Goal: Complete application form

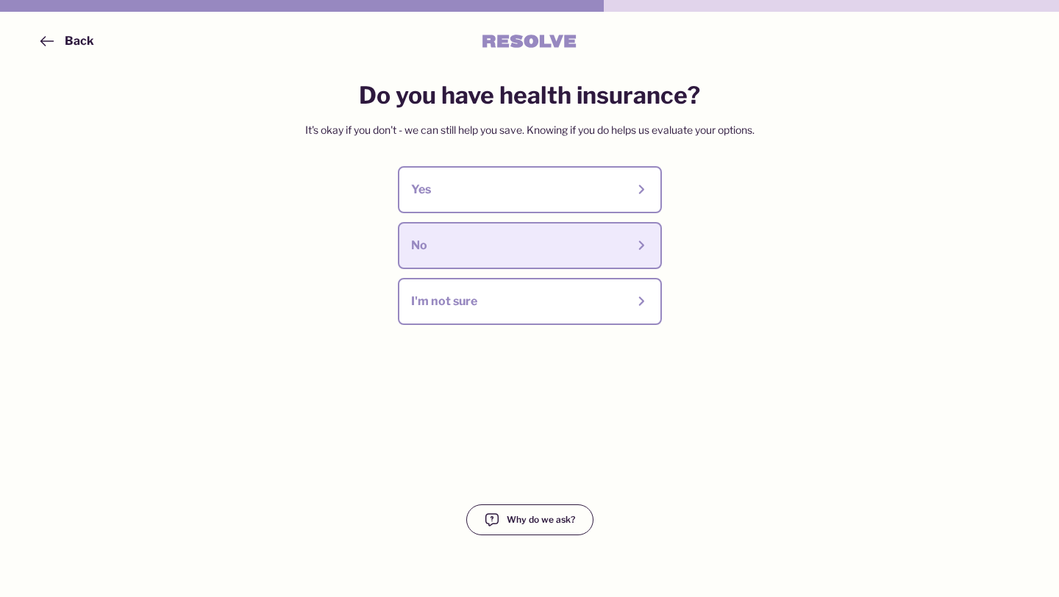
click at [507, 238] on div "No" at bounding box center [518, 246] width 215 height 16
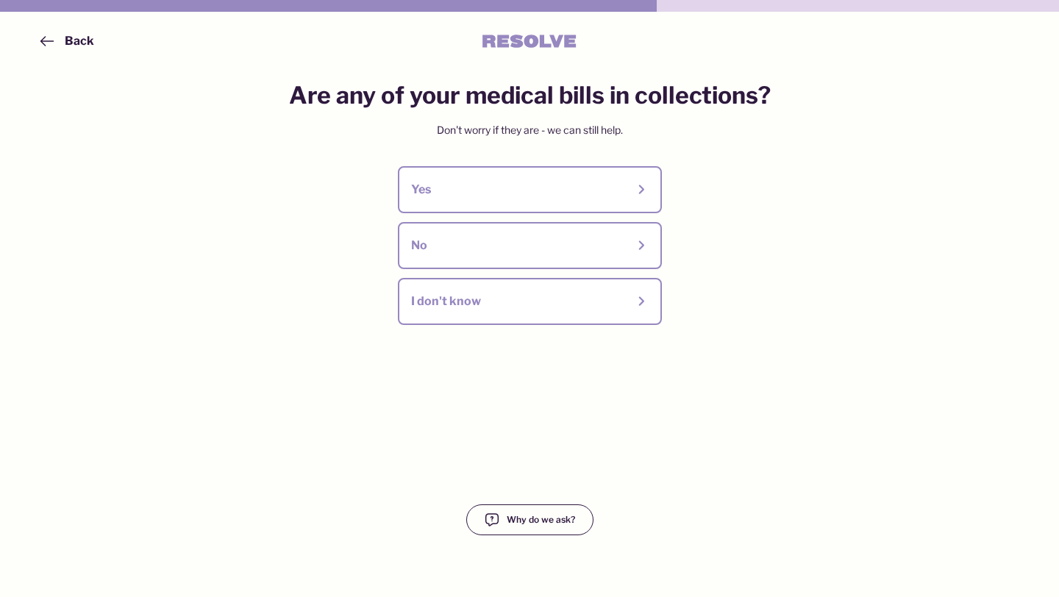
click at [507, 238] on div "No" at bounding box center [518, 246] width 215 height 16
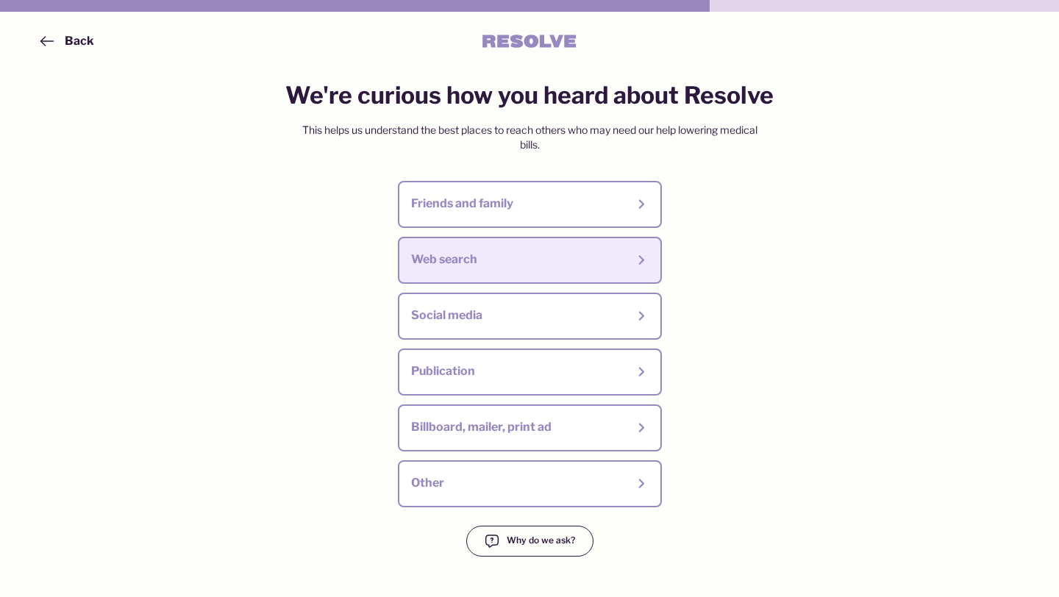
click at [507, 260] on div "Web search" at bounding box center [518, 259] width 215 height 16
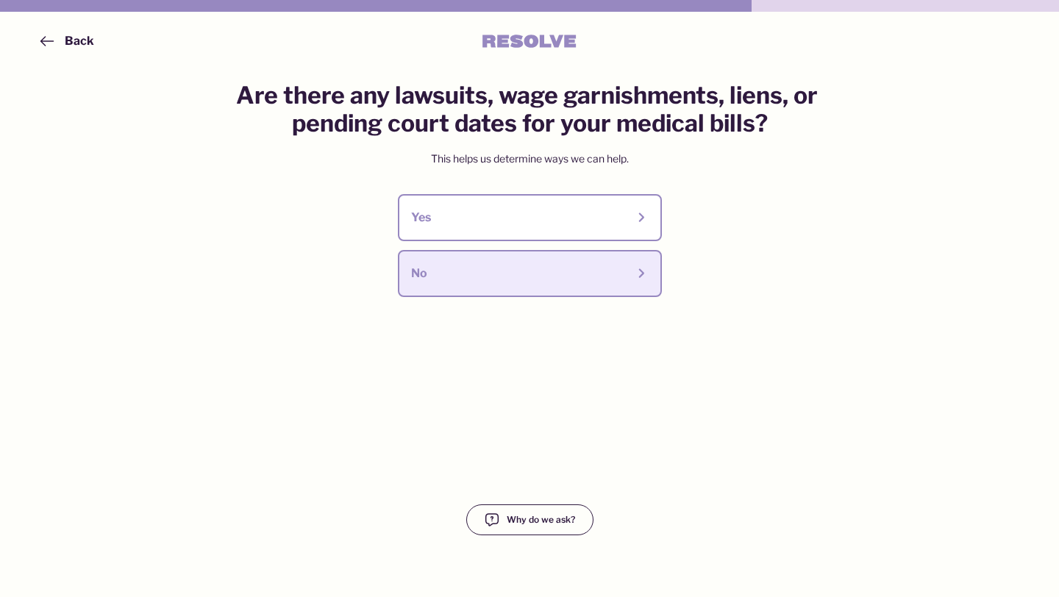
click at [420, 274] on div "No" at bounding box center [518, 273] width 215 height 16
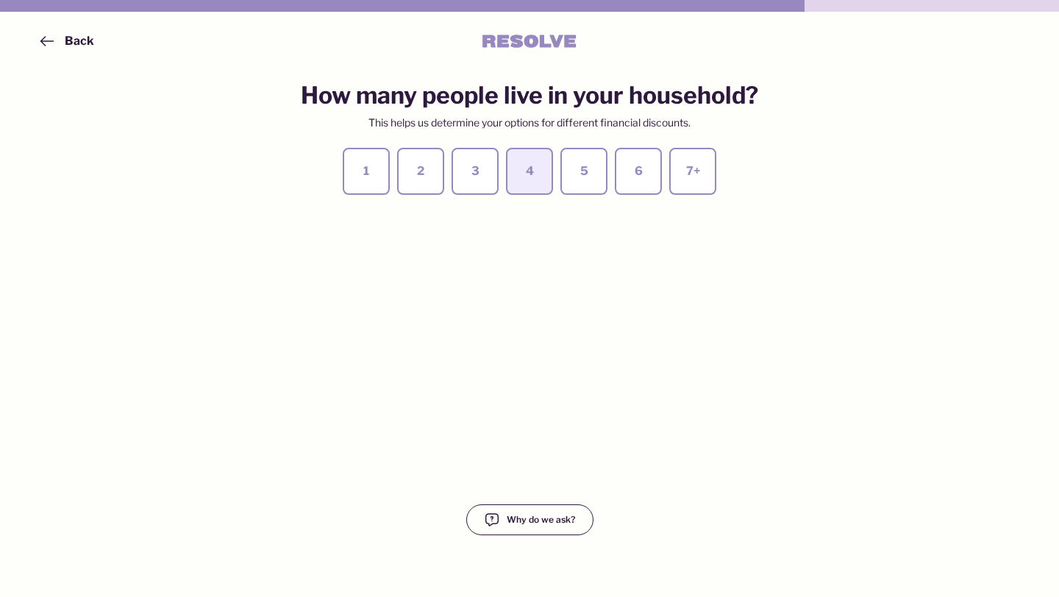
click at [529, 165] on div "4" at bounding box center [529, 171] width 21 height 16
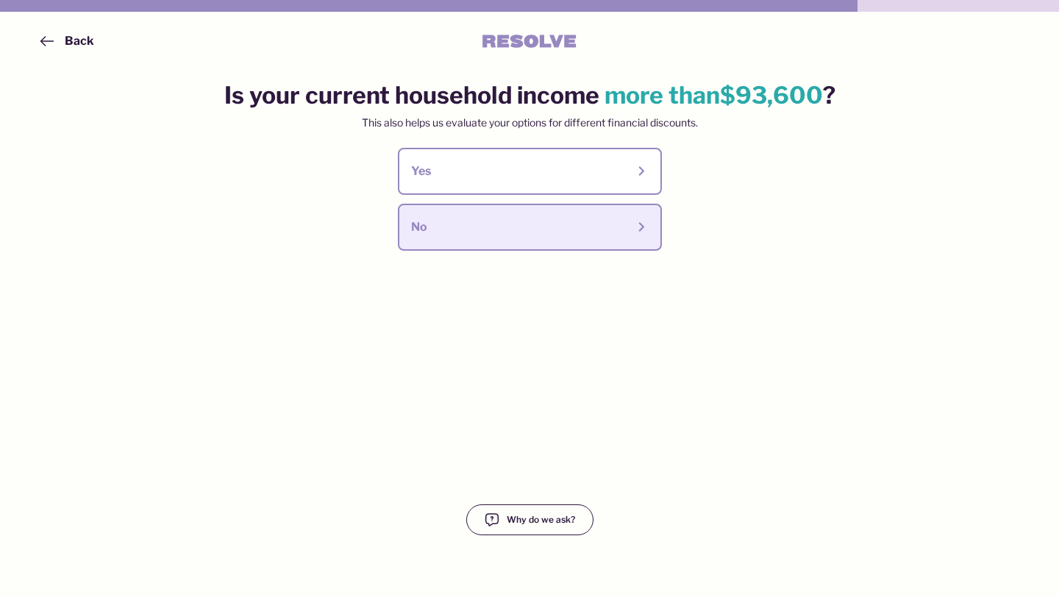
click at [524, 226] on div "No" at bounding box center [518, 227] width 215 height 16
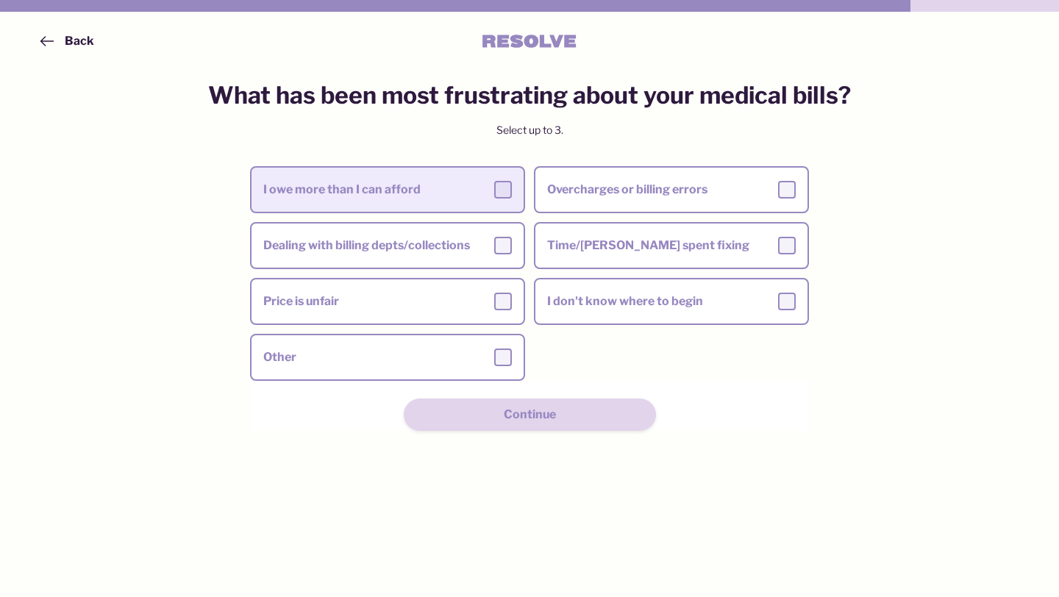
click at [502, 188] on div at bounding box center [503, 190] width 18 height 18
click at [0, 0] on input "I owe more than I can afford" at bounding box center [0, 0] width 0 height 0
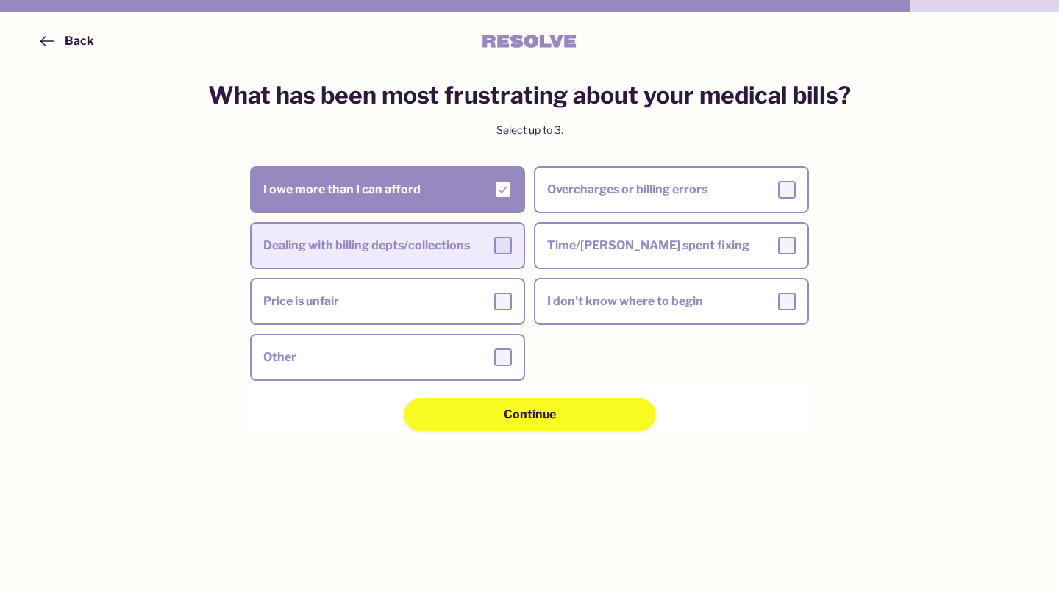
click at [501, 244] on div at bounding box center [503, 246] width 18 height 18
click at [0, 0] on input "Dealing with billing depts/collections" at bounding box center [0, 0] width 0 height 0
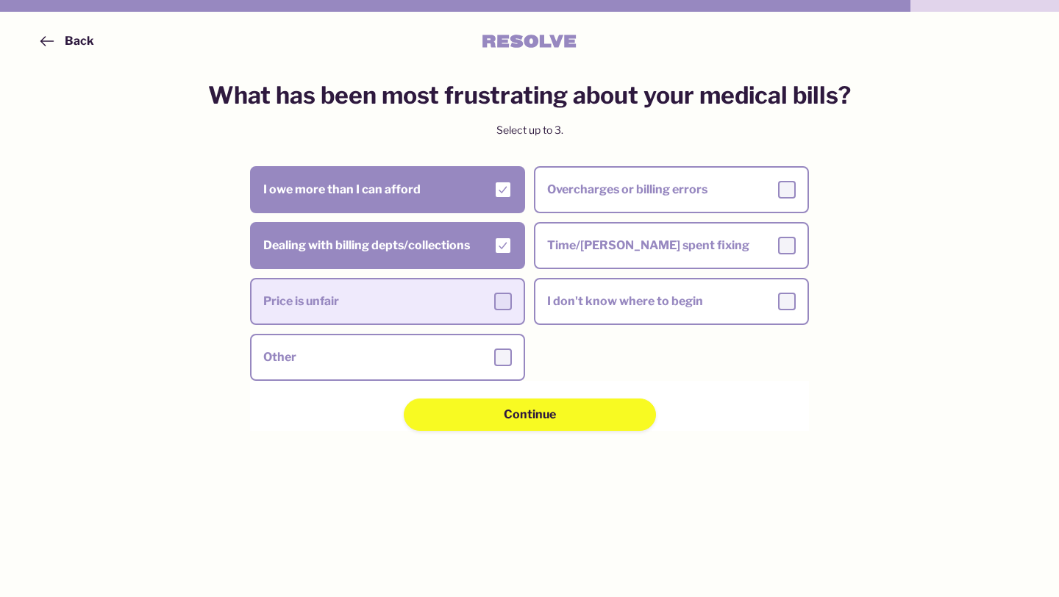
click at [503, 299] on div at bounding box center [503, 302] width 18 height 18
click at [0, 0] on input "Price is unfair" at bounding box center [0, 0] width 0 height 0
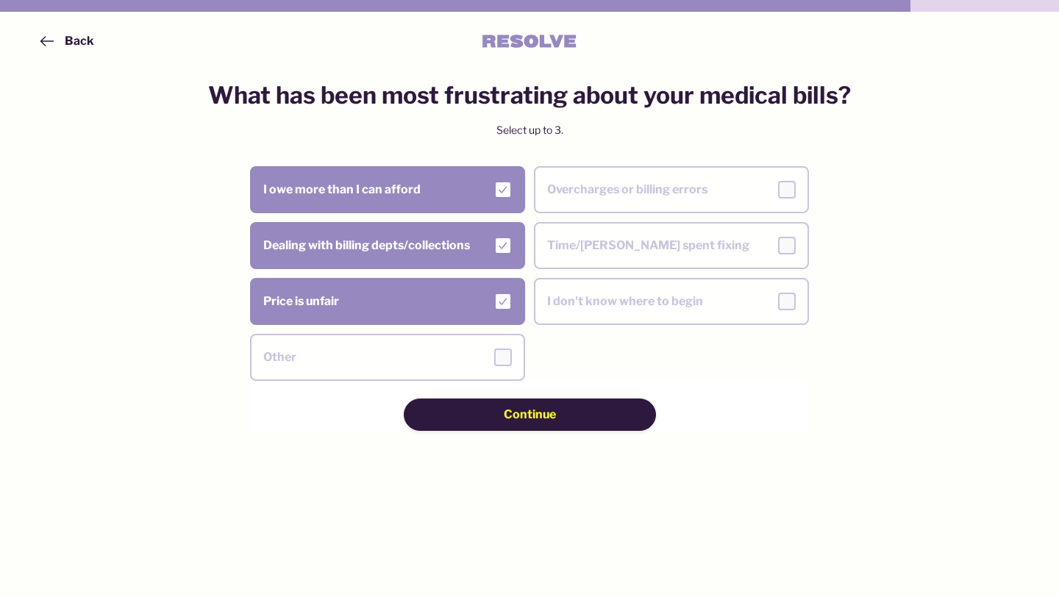
click at [529, 414] on span "Continue" at bounding box center [530, 415] width 52 height 16
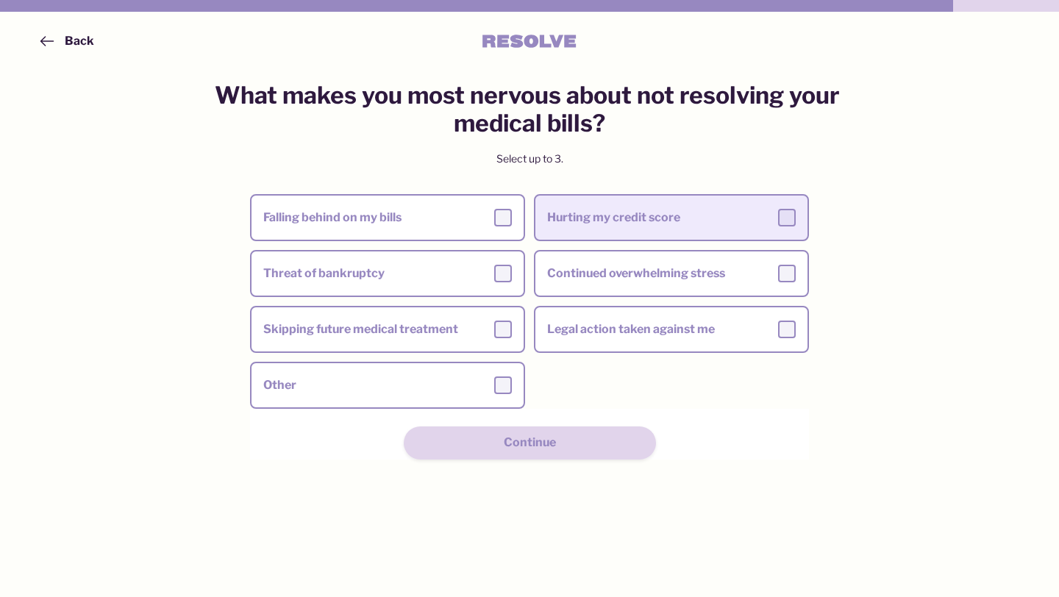
click at [786, 216] on div at bounding box center [787, 218] width 18 height 18
click at [0, 0] on input "Hurting my credit score" at bounding box center [0, 0] width 0 height 0
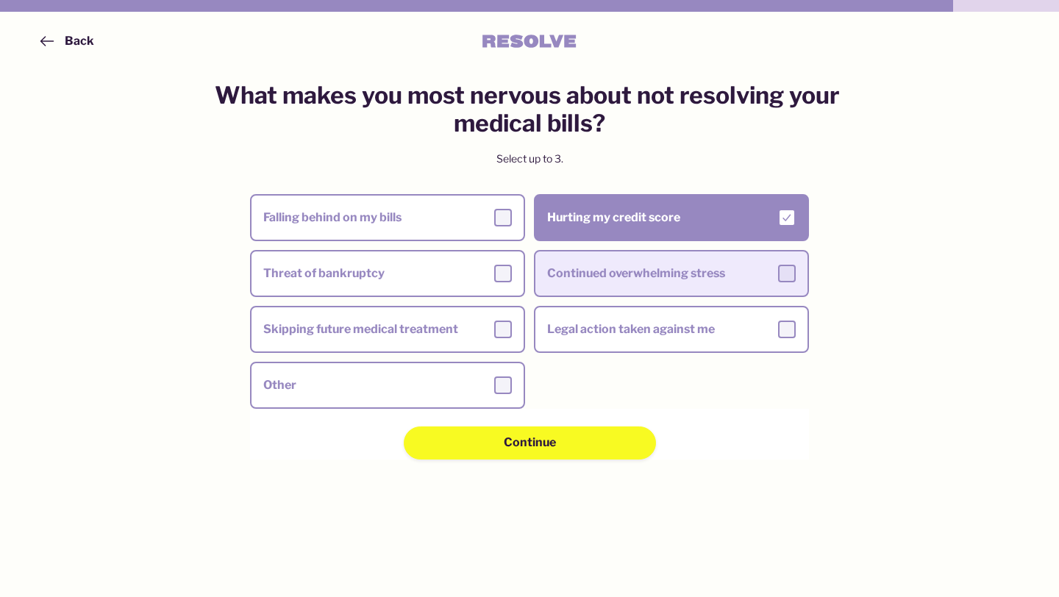
click at [788, 271] on div at bounding box center [787, 274] width 18 height 18
click at [0, 0] on input "Continued overwhelming stress" at bounding box center [0, 0] width 0 height 0
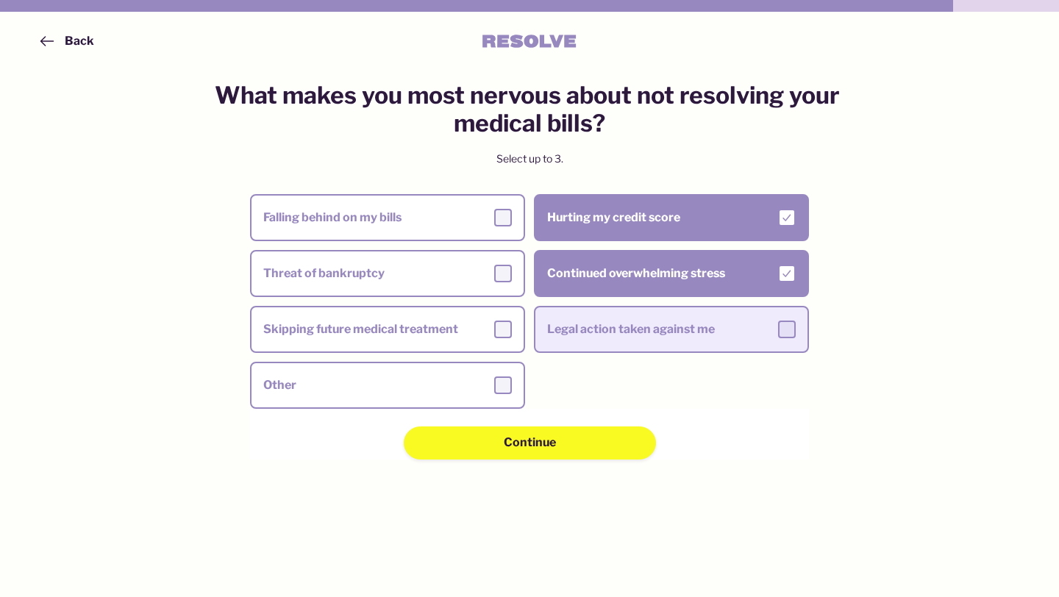
click at [787, 333] on div at bounding box center [787, 330] width 18 height 18
click at [0, 0] on input "Legal action taken against me" at bounding box center [0, 0] width 0 height 0
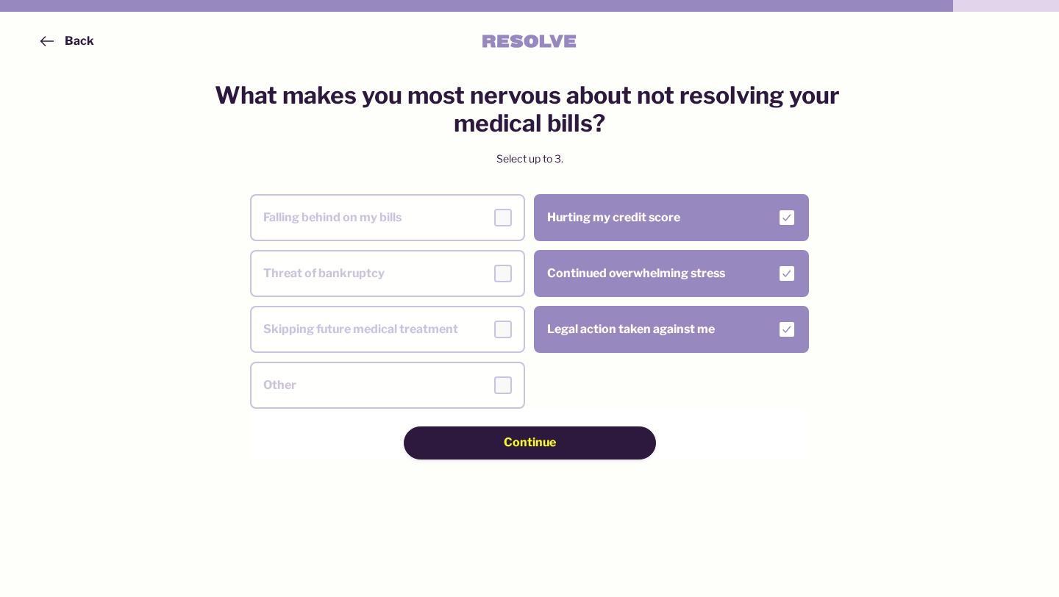
click at [588, 435] on div "Continue" at bounding box center [530, 443] width 148 height 16
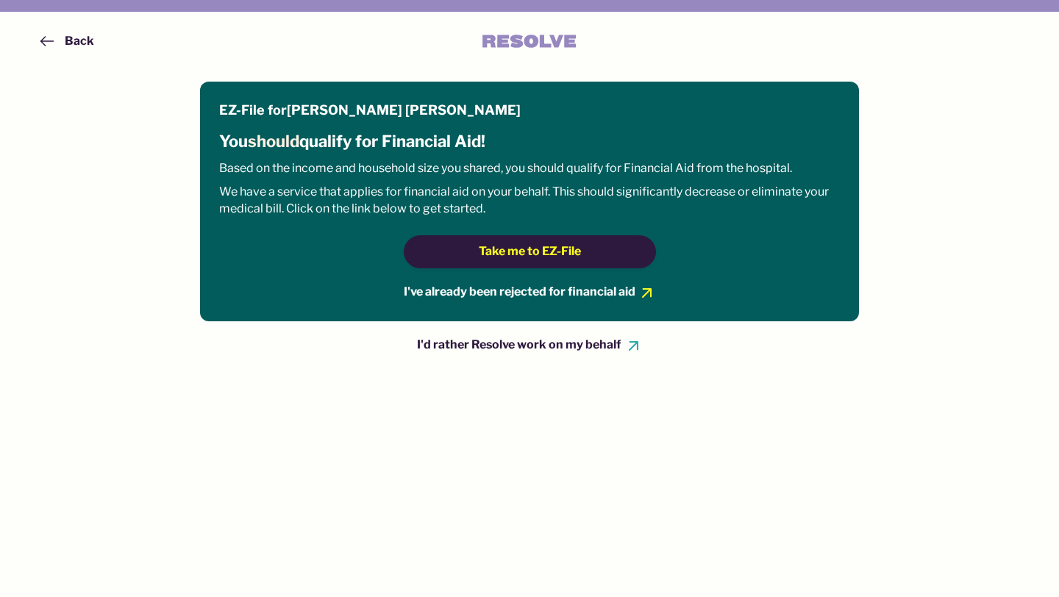
click at [532, 251] on span "Take me to EZ-File" at bounding box center [530, 251] width 102 height 16
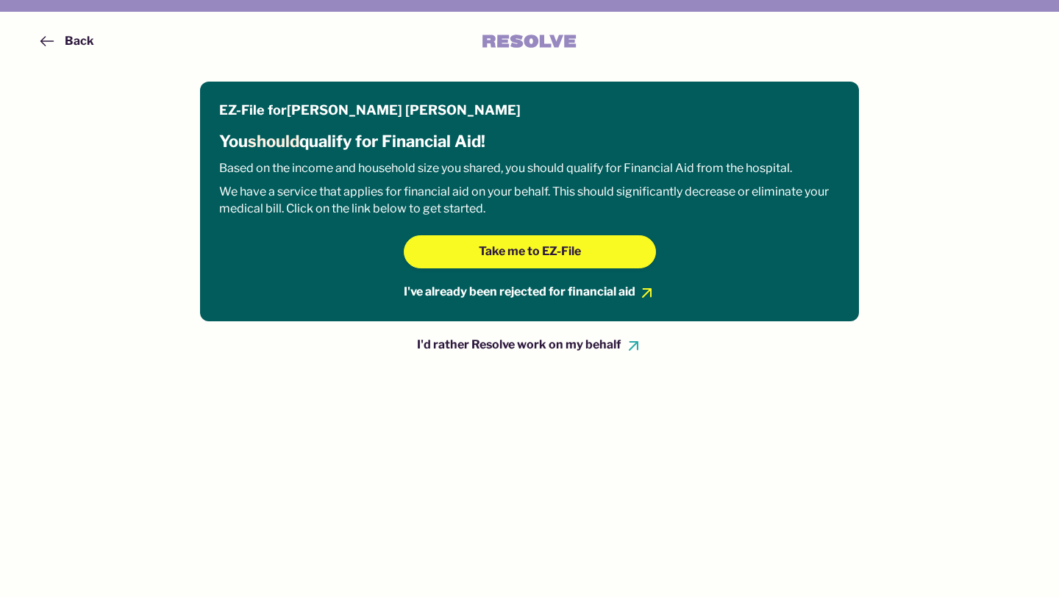
click at [74, 40] on div "Back" at bounding box center [79, 41] width 29 height 16
click at [73, 38] on div "Back" at bounding box center [79, 41] width 29 height 16
